Goal: Transaction & Acquisition: Subscribe to service/newsletter

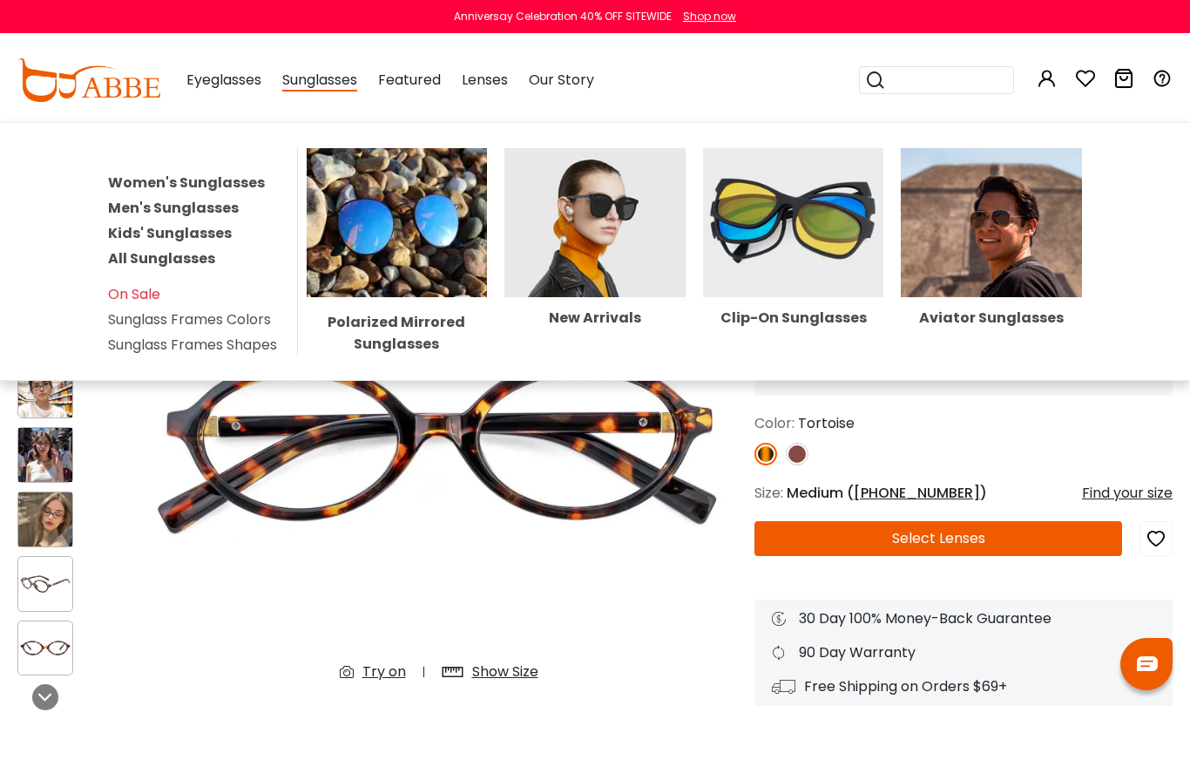
click at [326, 85] on span "Sunglasses" at bounding box center [319, 81] width 75 height 22
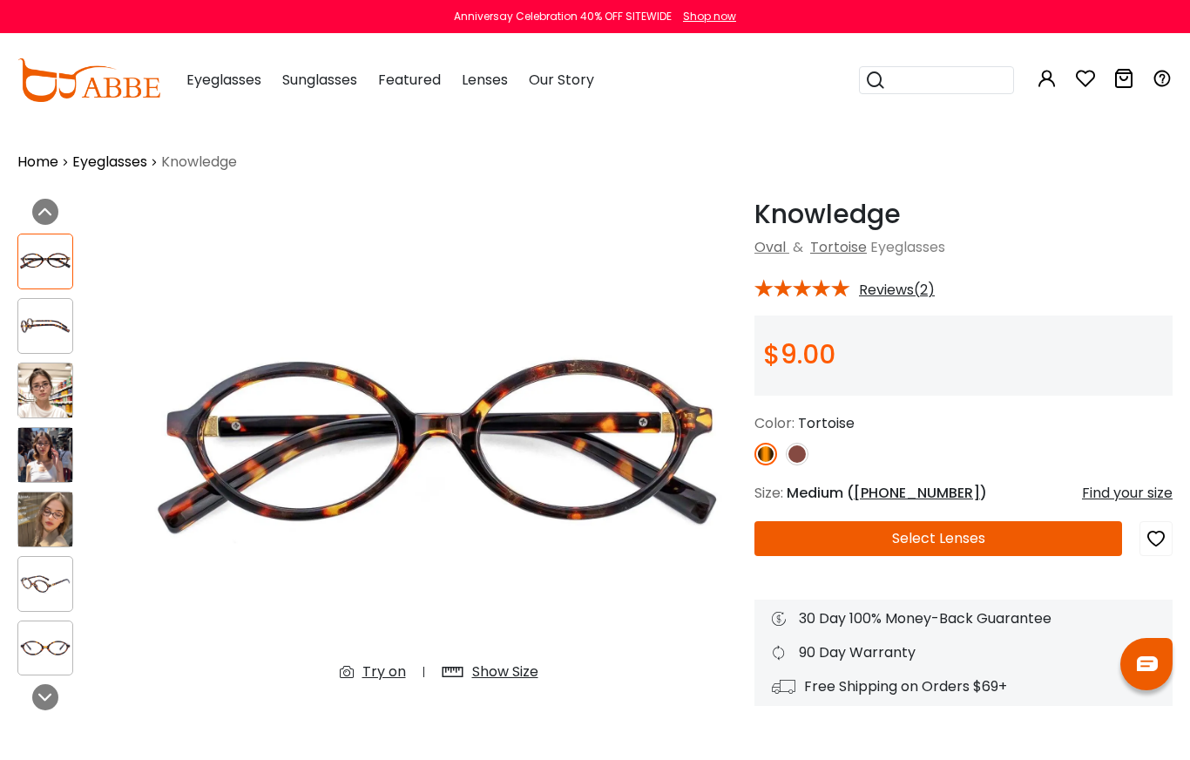
click at [302, 82] on span "Sunglasses" at bounding box center [319, 80] width 75 height 20
click at [315, 85] on span "Sunglasses" at bounding box center [319, 80] width 75 height 20
click at [317, 92] on div "Sunglasses Women's Sunglasses Men's Sunglasses Kids' Sunglasses All Sunglasses …" at bounding box center [319, 80] width 75 height 87
click at [333, 89] on span "Sunglasses" at bounding box center [319, 80] width 75 height 20
click at [331, 78] on span "Sunglasses" at bounding box center [319, 80] width 75 height 20
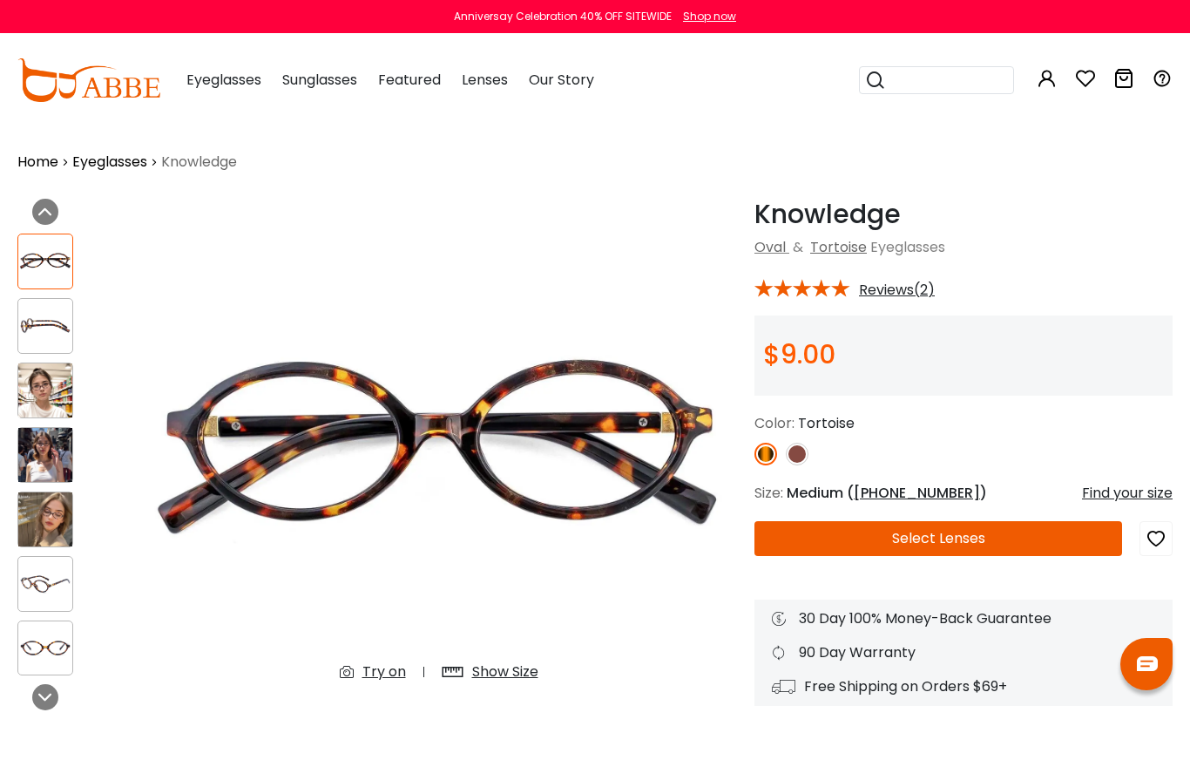
click at [322, 91] on div "Sunglasses Women's Sunglasses Men's Sunglasses Kids' Sunglasses All Sunglasses …" at bounding box center [319, 80] width 75 height 87
click at [329, 96] on div "Sunglasses Women's Sunglasses Men's Sunglasses Kids' Sunglasses All Sunglasses …" at bounding box center [319, 80] width 75 height 87
click at [303, 90] on div "Sunglasses Women's Sunglasses Men's Sunglasses Kids' Sunglasses All Sunglasses …" at bounding box center [319, 80] width 75 height 87
click at [309, 84] on span "Sunglasses" at bounding box center [319, 80] width 75 height 20
click at [322, 89] on span "Sunglasses" at bounding box center [319, 80] width 75 height 20
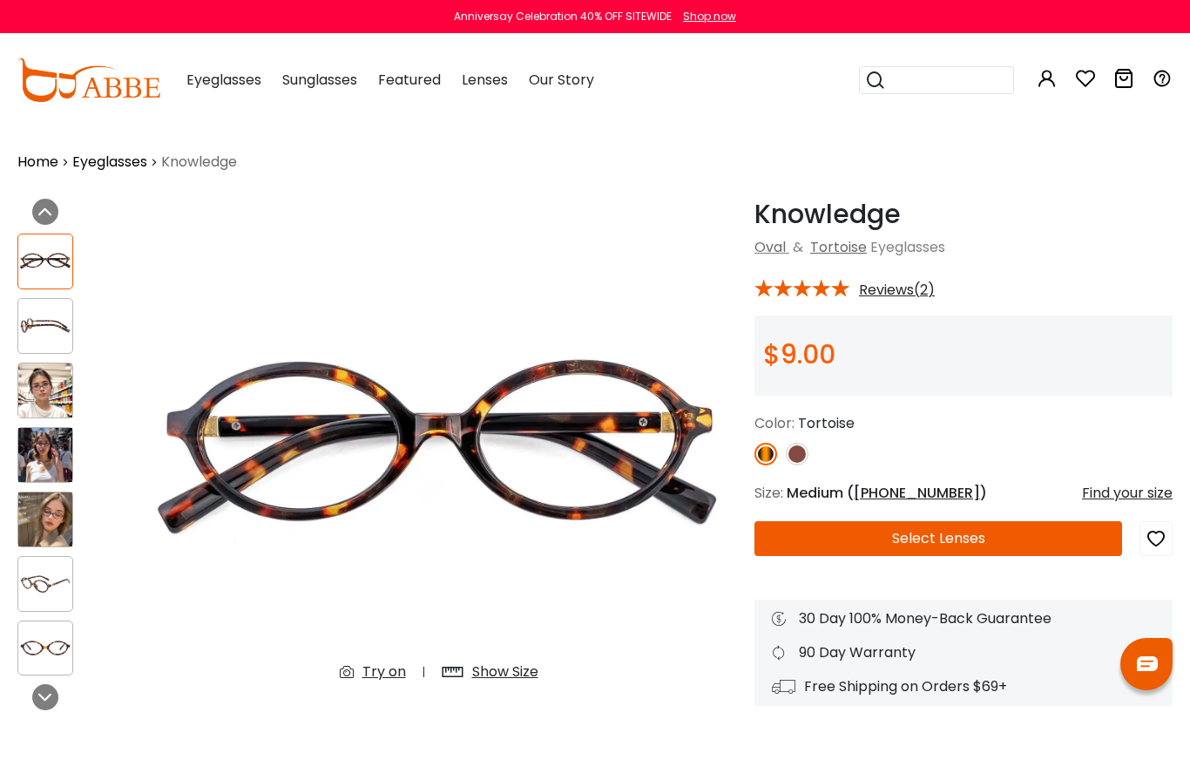
click at [324, 97] on div "Sunglasses Women's Sunglasses Men's Sunglasses Kids' Sunglasses All Sunglasses …" at bounding box center [319, 80] width 75 height 87
click at [323, 97] on div "Sunglasses Women's Sunglasses Men's Sunglasses Kids' Sunglasses All Sunglasses …" at bounding box center [319, 80] width 75 height 87
click at [29, 165] on link "Home" at bounding box center [37, 162] width 41 height 21
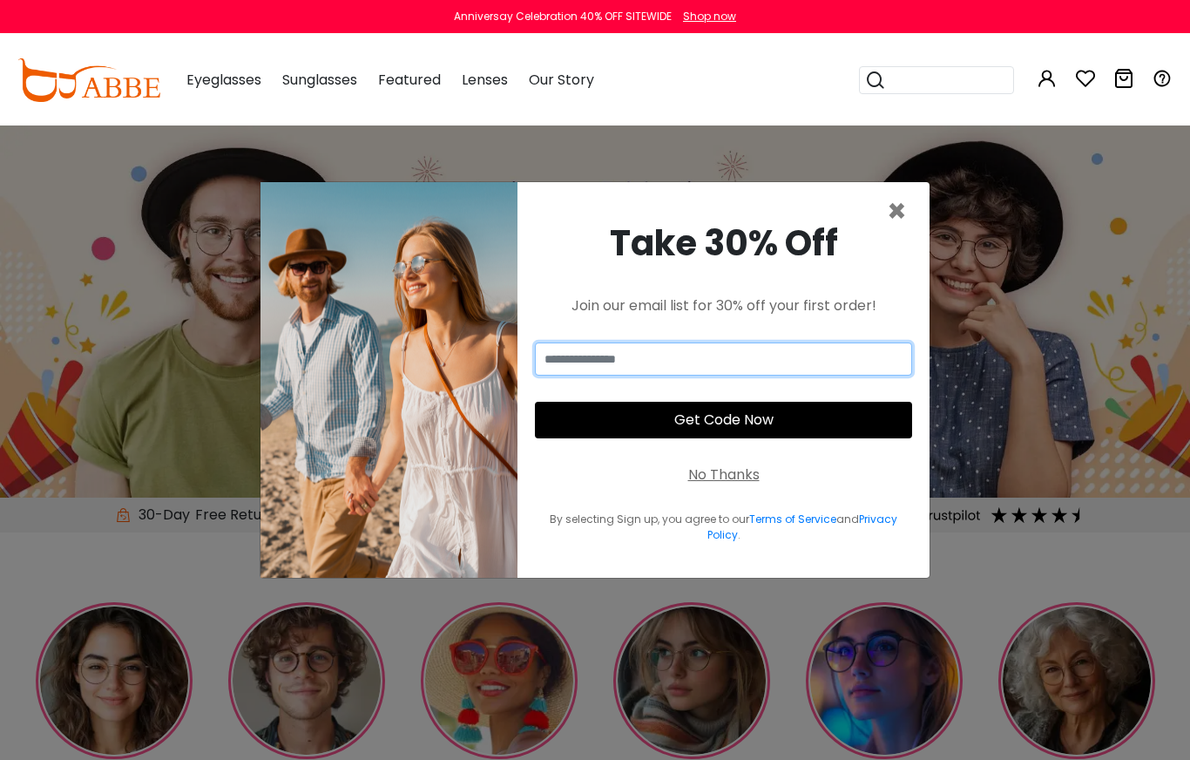
click at [545, 359] on input "email" at bounding box center [723, 358] width 377 height 33
type input "**********"
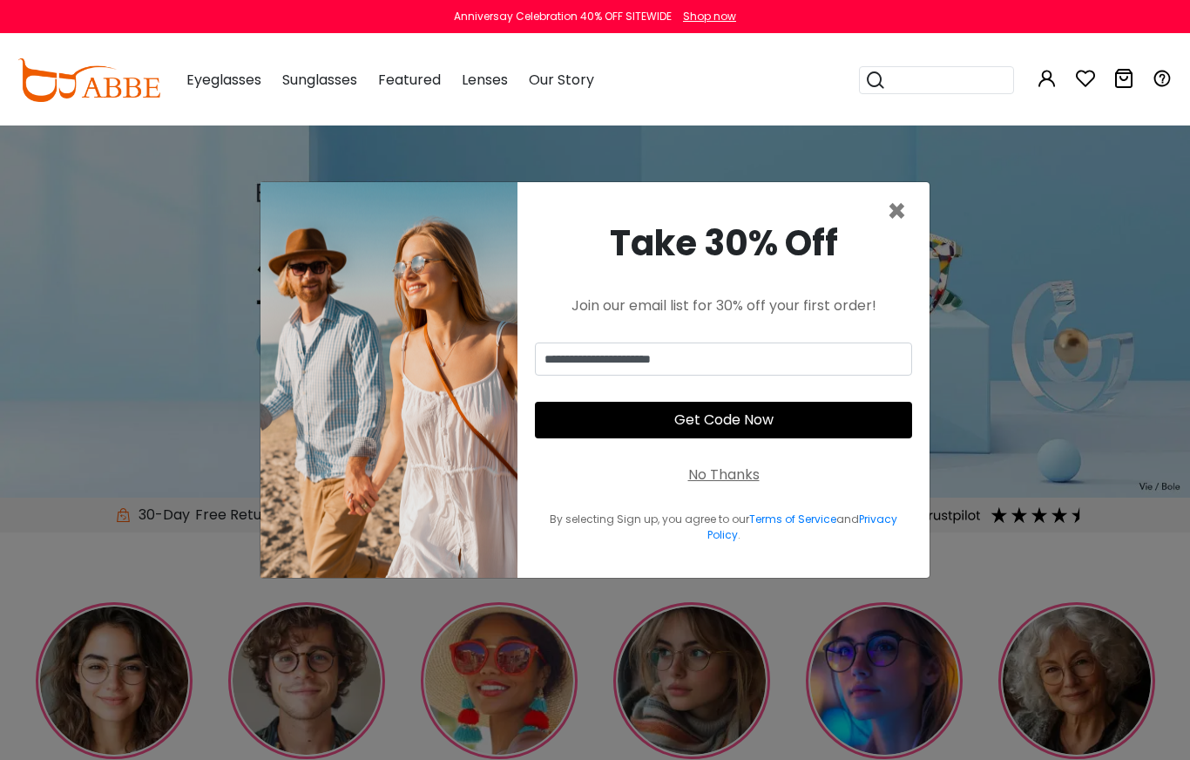
click at [719, 426] on button "Get Code Now" at bounding box center [723, 420] width 377 height 37
click at [707, 424] on button "Get Code Now" at bounding box center [723, 420] width 377 height 37
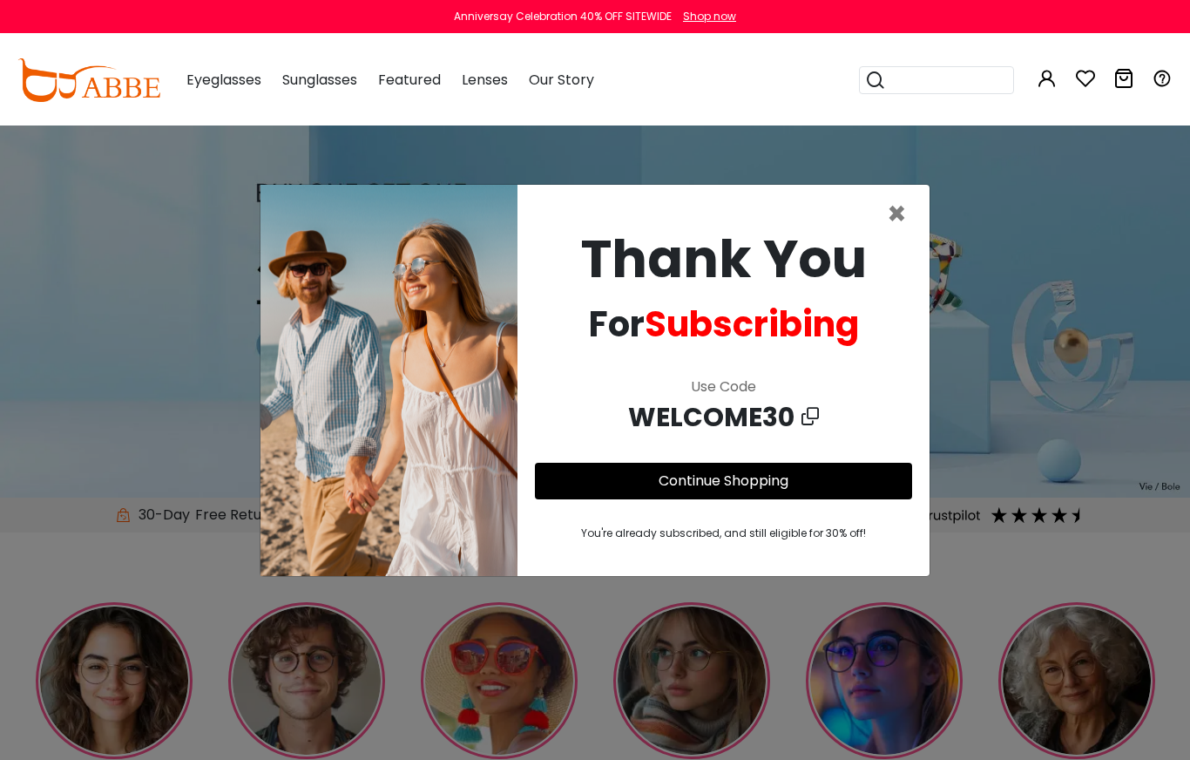
click at [711, 482] on link "Continue Shopping" at bounding box center [724, 481] width 130 height 20
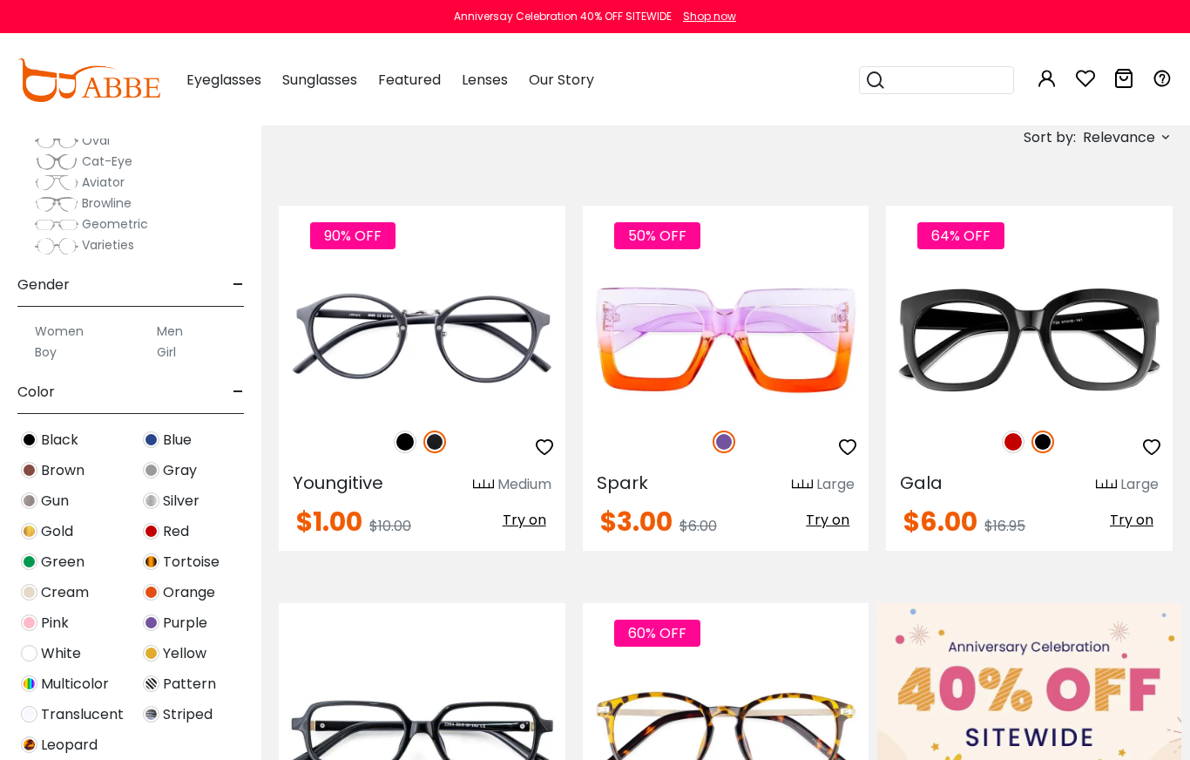
scroll to position [309, 0]
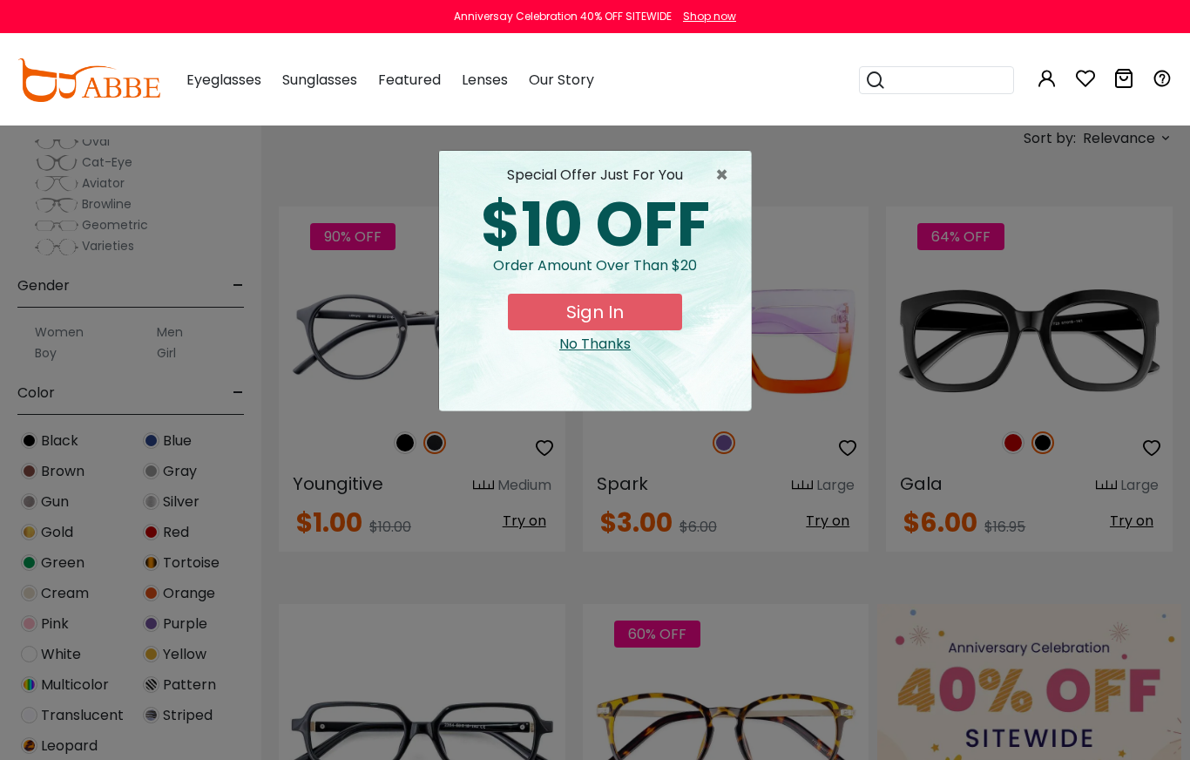
click at [593, 315] on button "Sign In" at bounding box center [595, 312] width 174 height 37
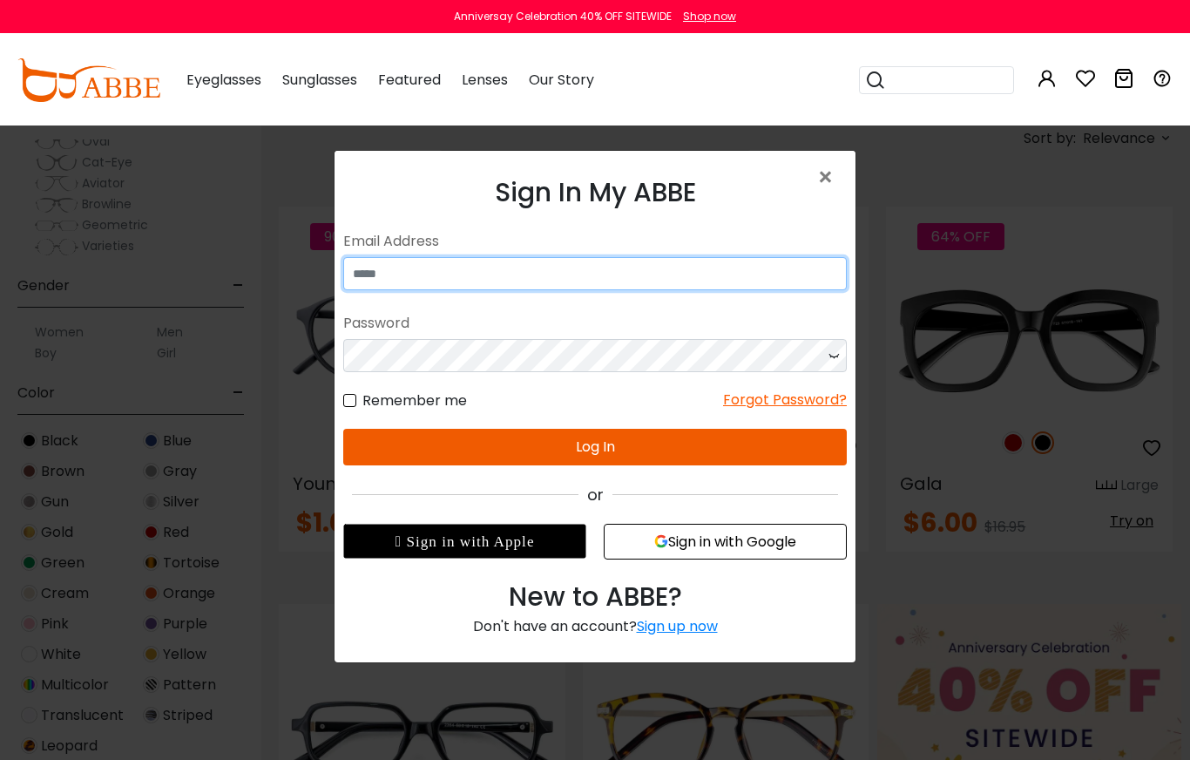
click at [357, 273] on input "email" at bounding box center [595, 273] width 504 height 33
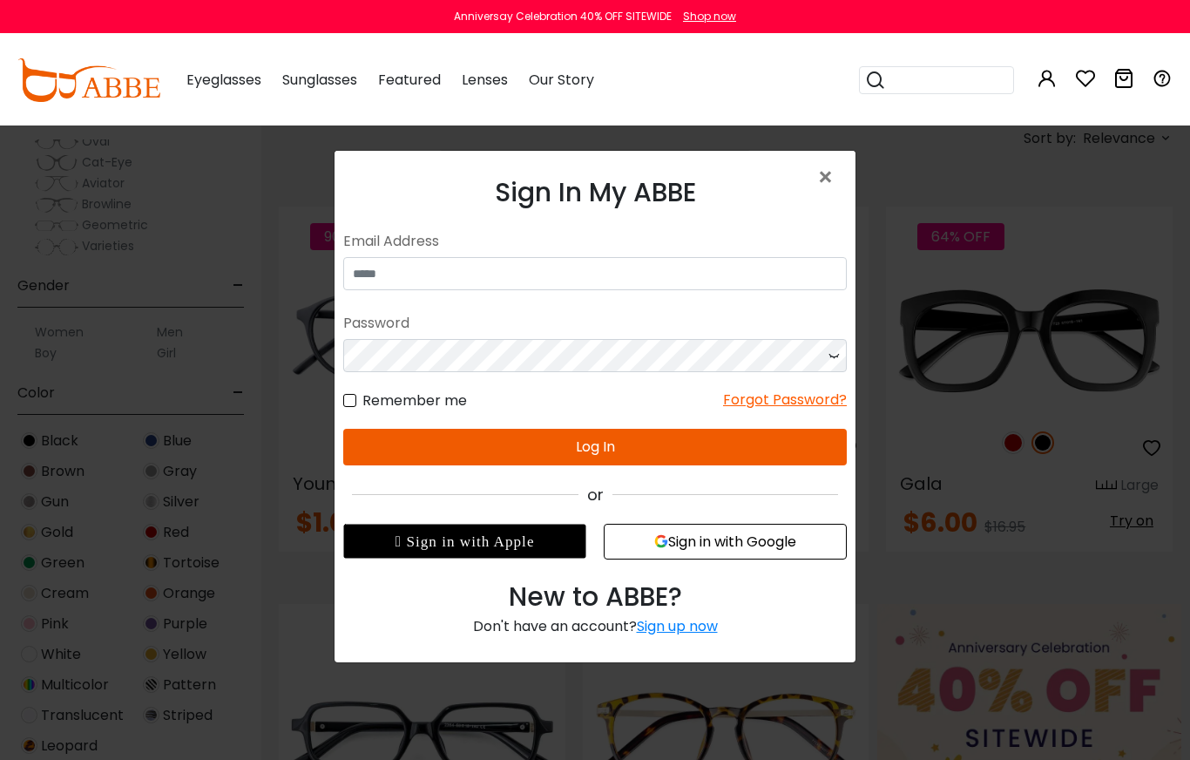
type input "**********"
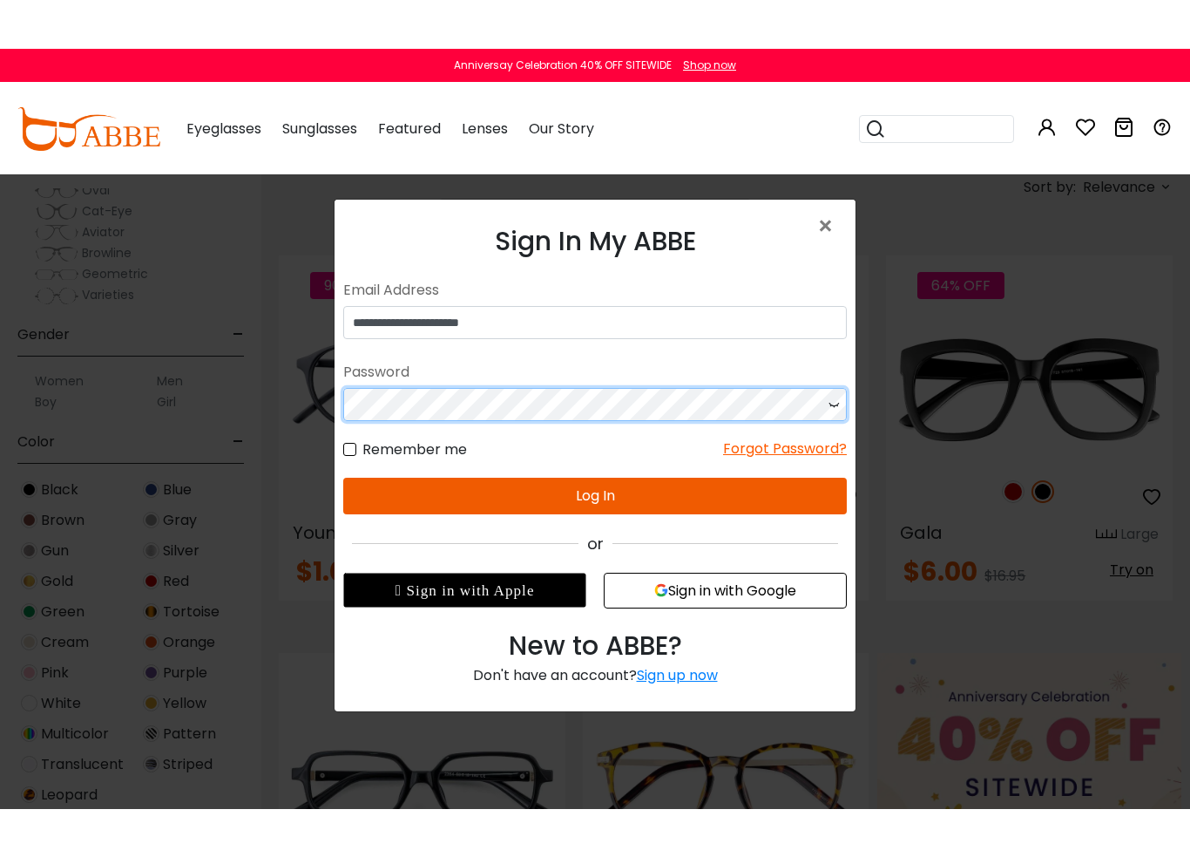
scroll to position [308, 0]
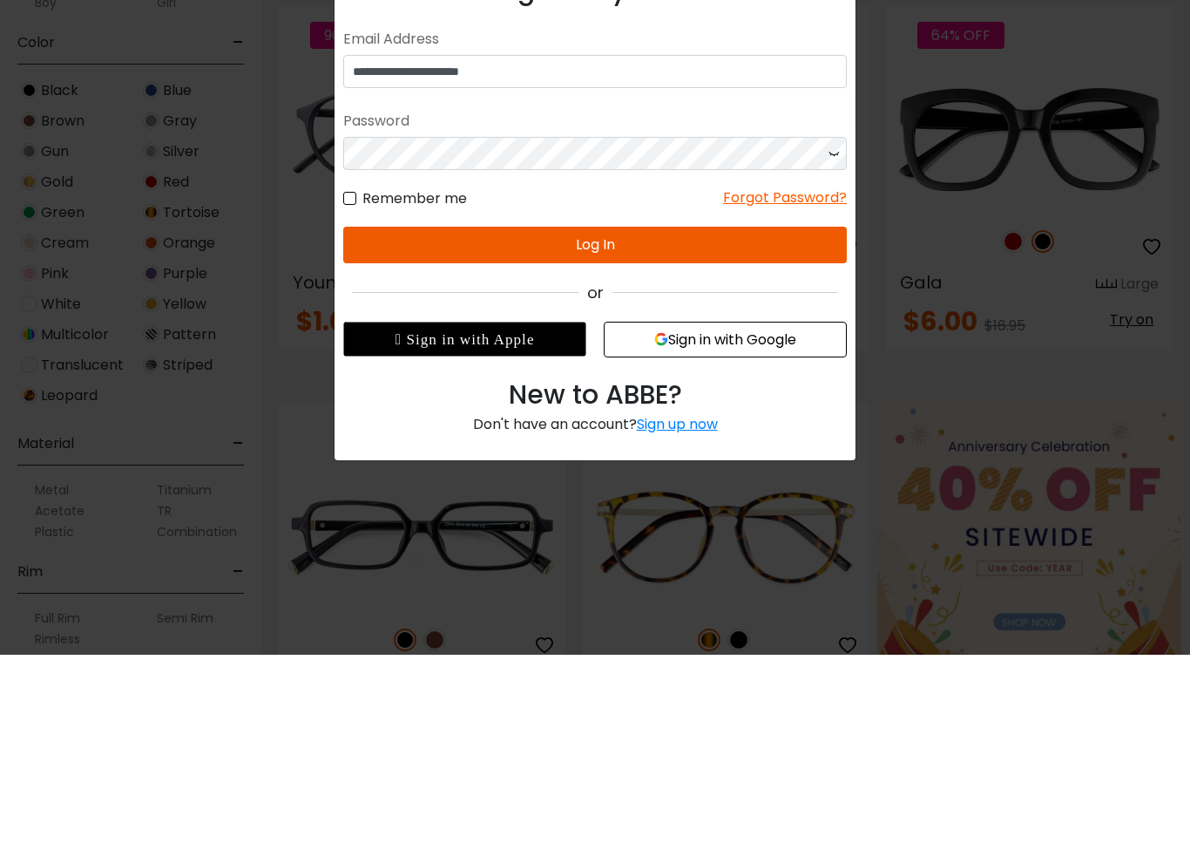
click at [594, 248] on button "Log In" at bounding box center [595, 245] width 504 height 37
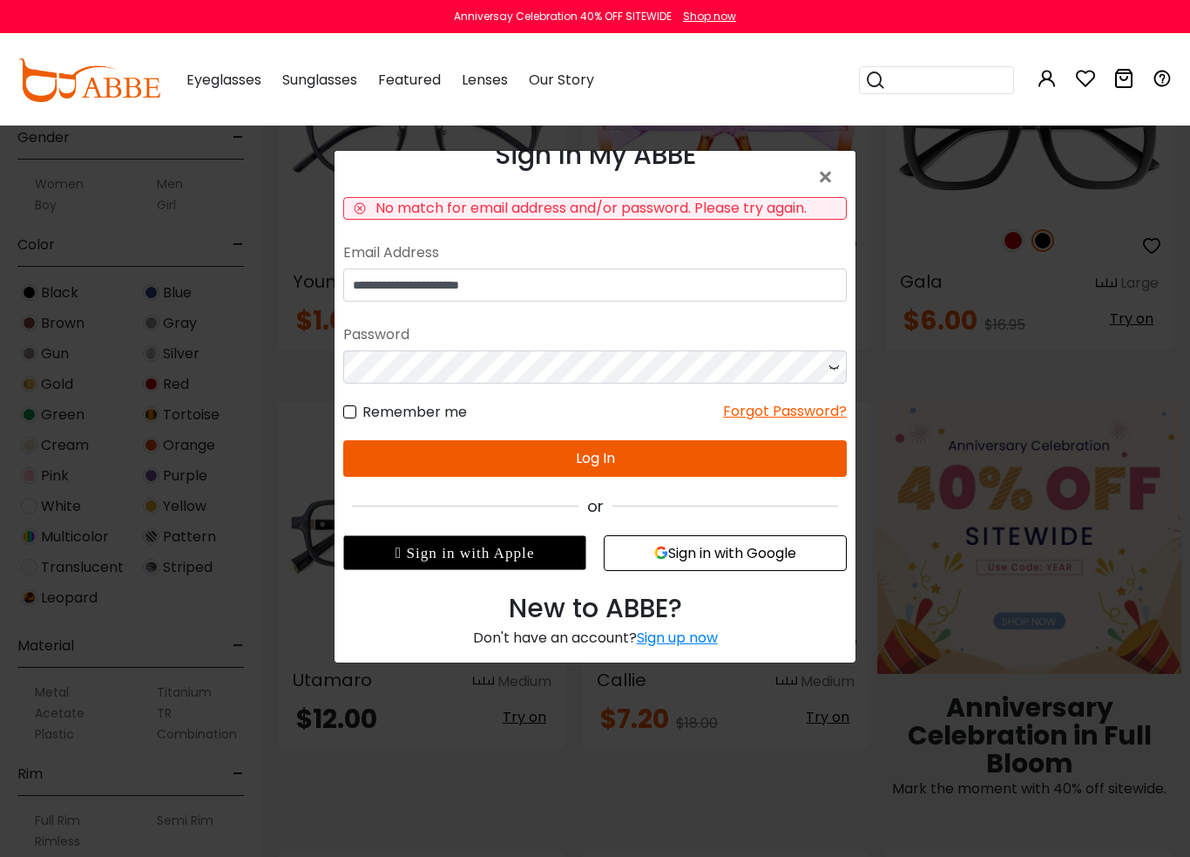
scroll to position [37, 0]
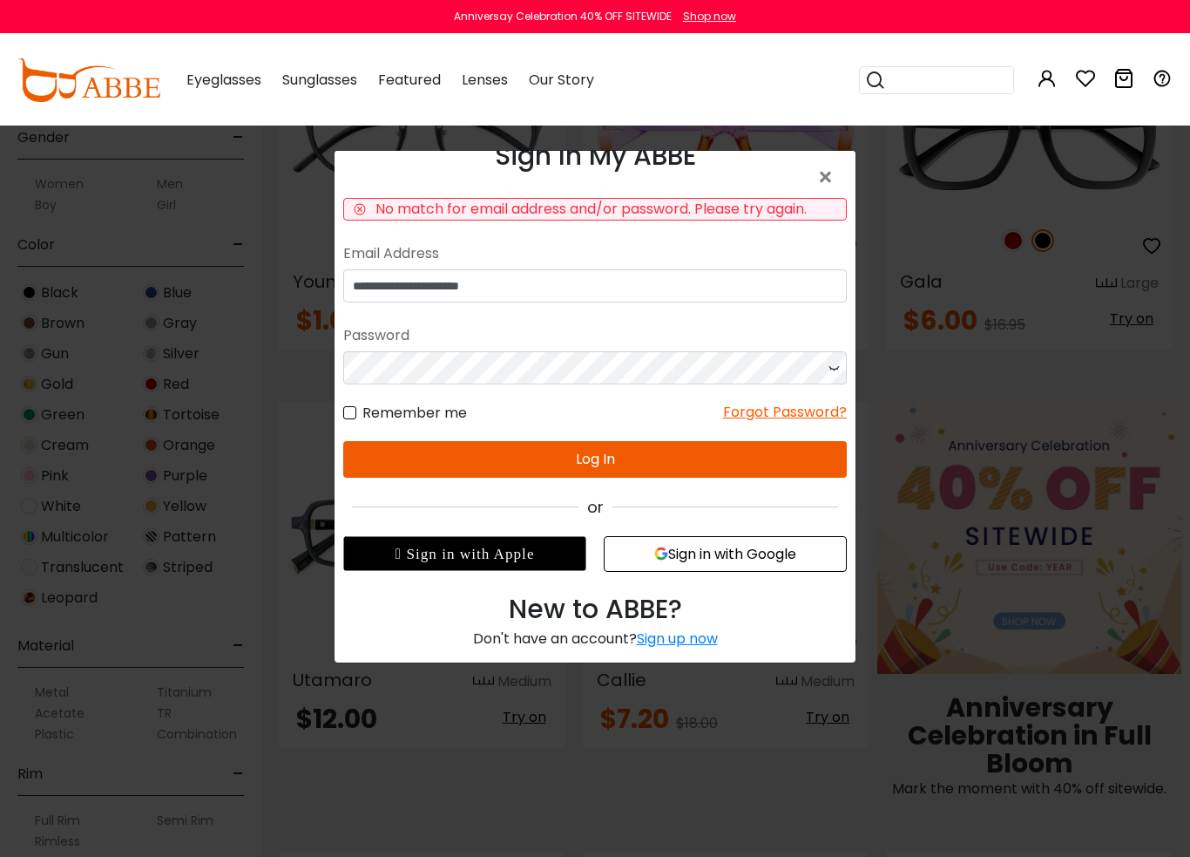
click at [733, 562] on button "Sign in with Google" at bounding box center [725, 554] width 243 height 36
click at [708, 553] on button "Sign in with Google" at bounding box center [725, 554] width 243 height 36
